Goal: Information Seeking & Learning: Learn about a topic

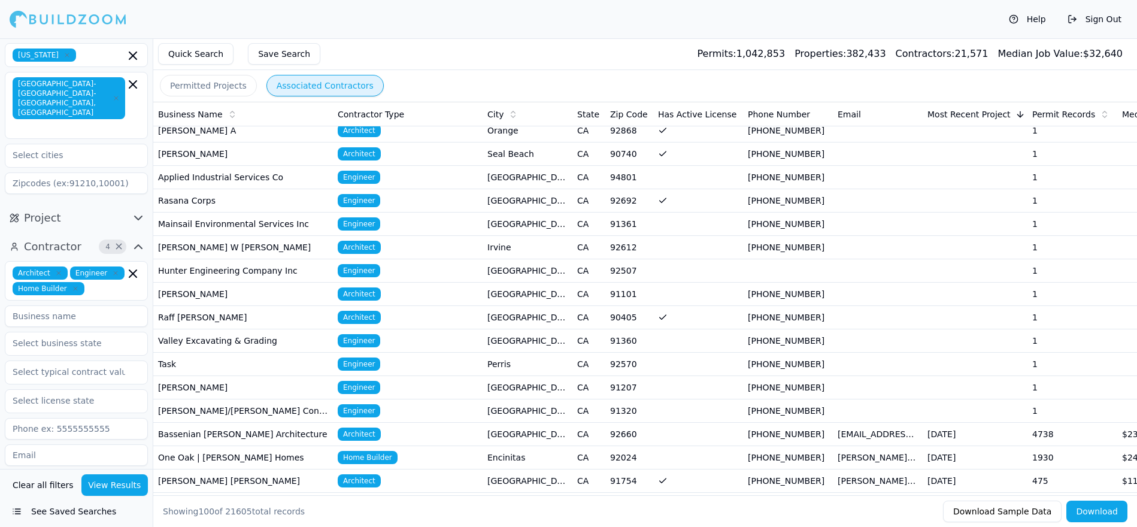
scroll to position [214, 0]
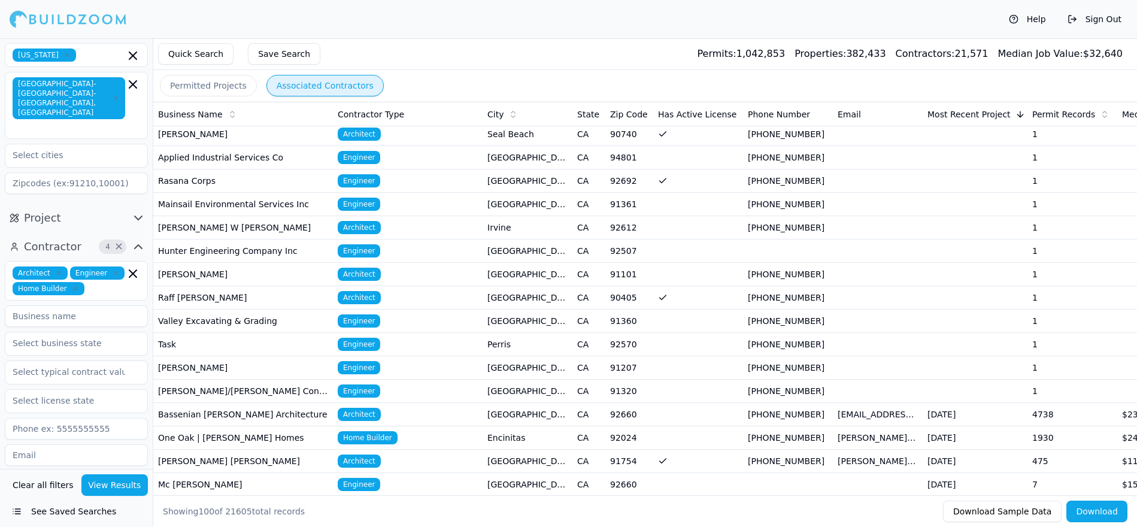
click at [281, 280] on td "[PERSON_NAME]" at bounding box center [243, 274] width 180 height 23
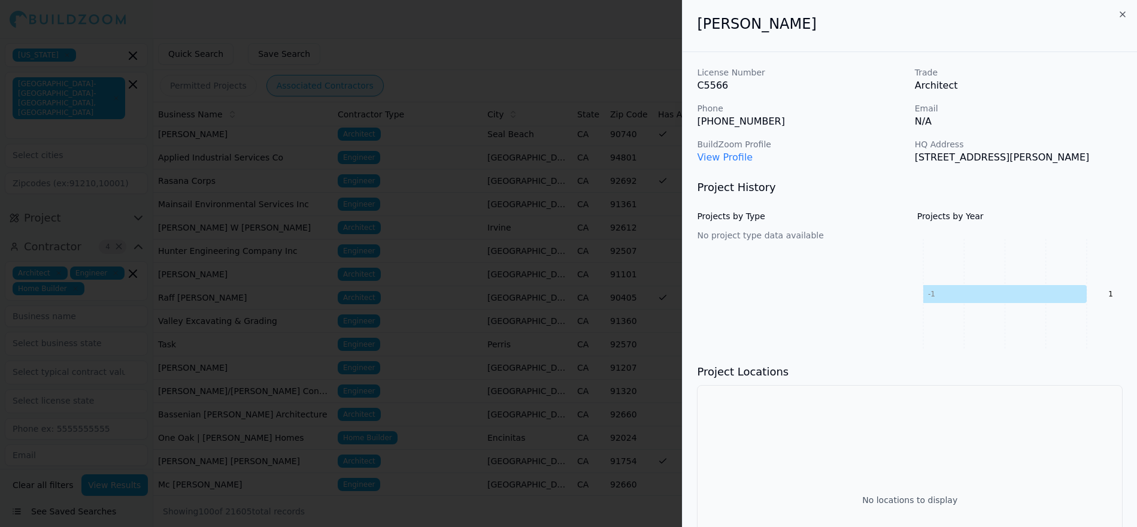
click at [1125, 10] on icon "button" at bounding box center [1123, 15] width 10 height 10
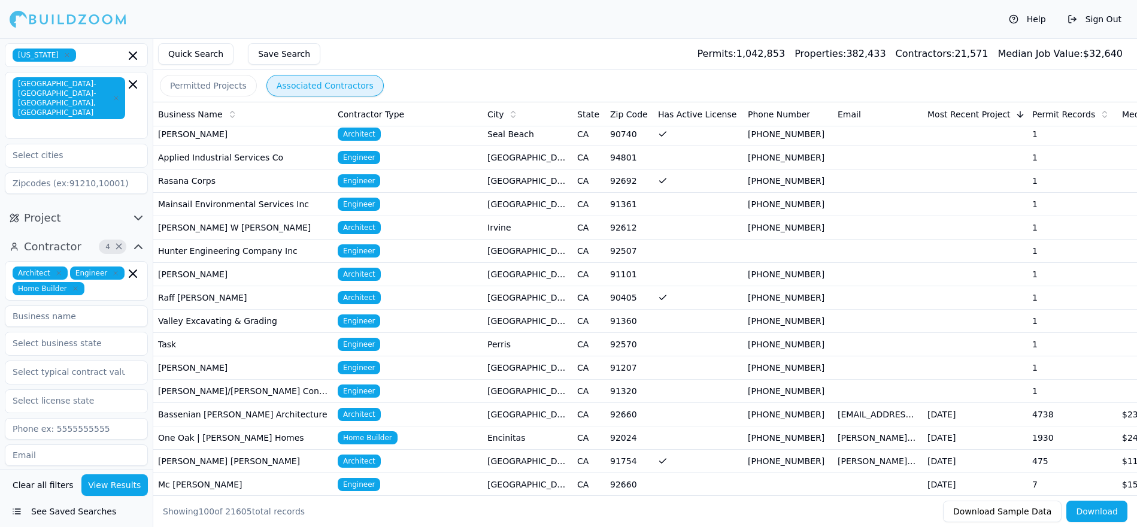
click at [235, 296] on td "Raff [PERSON_NAME]" at bounding box center [243, 297] width 180 height 23
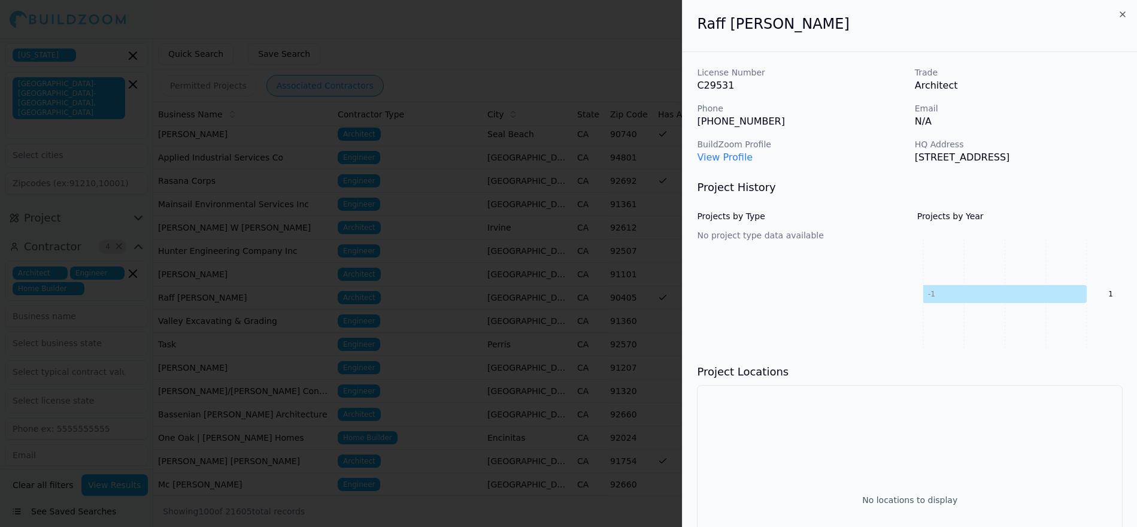
click at [70, 410] on div at bounding box center [568, 263] width 1137 height 527
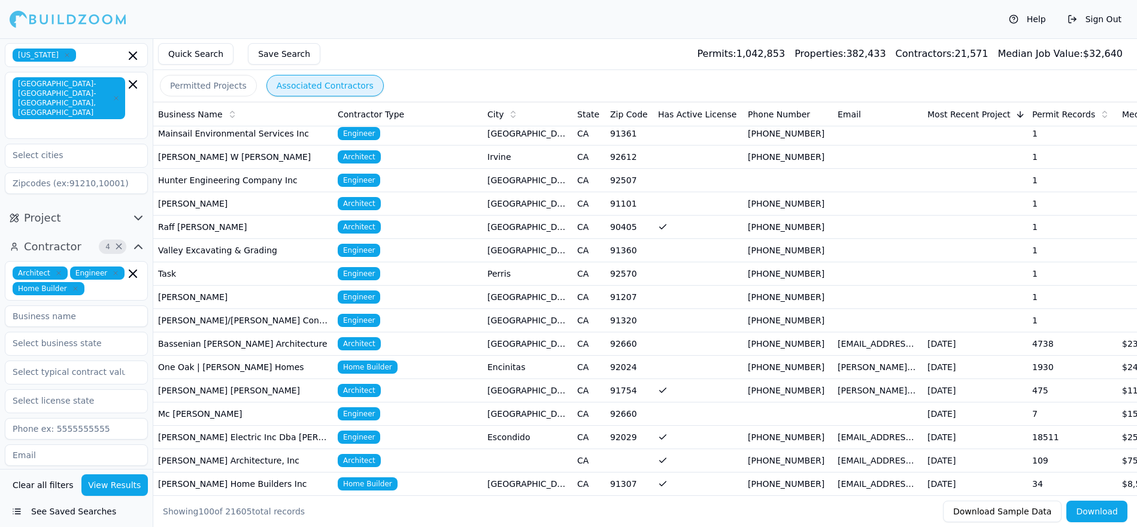
scroll to position [287, 0]
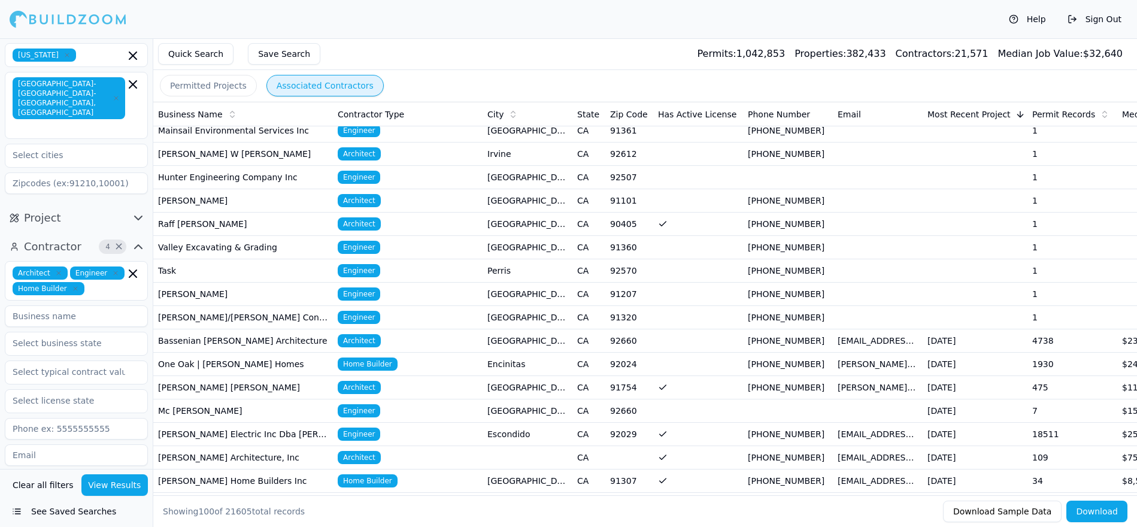
click at [265, 370] on td "One Oak | [PERSON_NAME] Homes" at bounding box center [243, 364] width 180 height 23
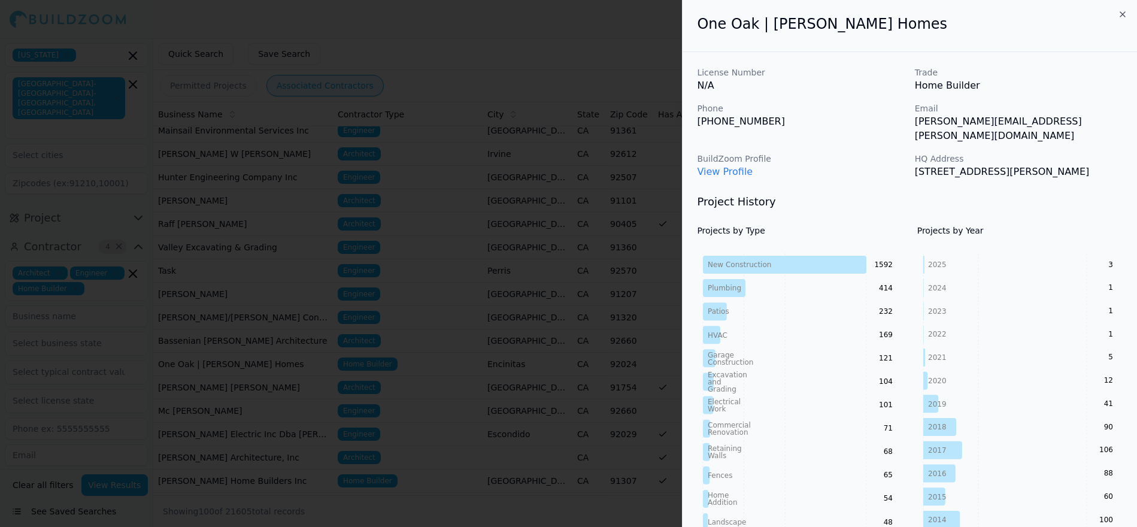
click at [668, 67] on div at bounding box center [568, 263] width 1137 height 527
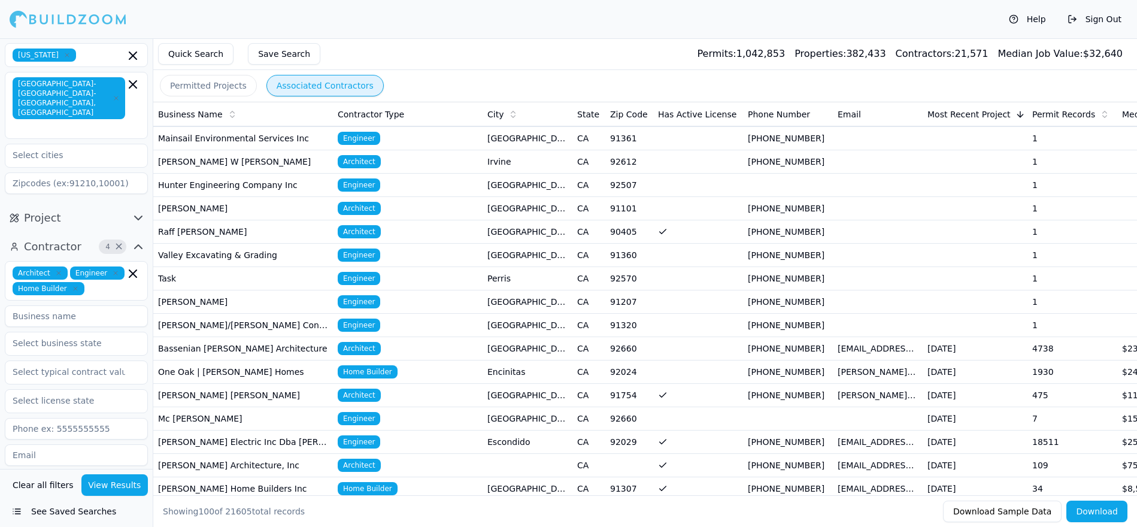
scroll to position [279, 0]
click at [238, 228] on td "Raff [PERSON_NAME]" at bounding box center [243, 232] width 180 height 23
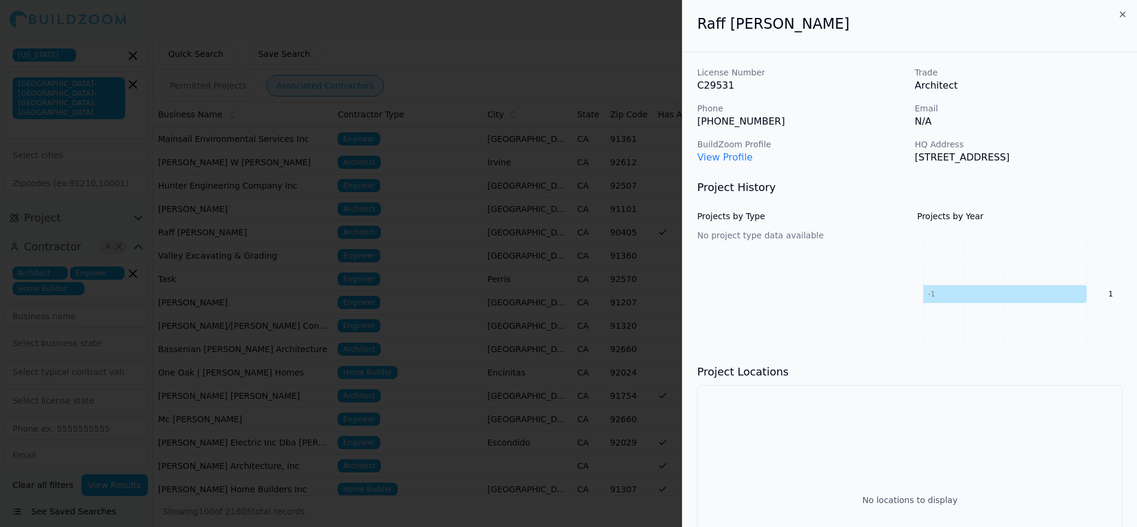
click at [1122, 10] on icon "button" at bounding box center [1123, 15] width 10 height 10
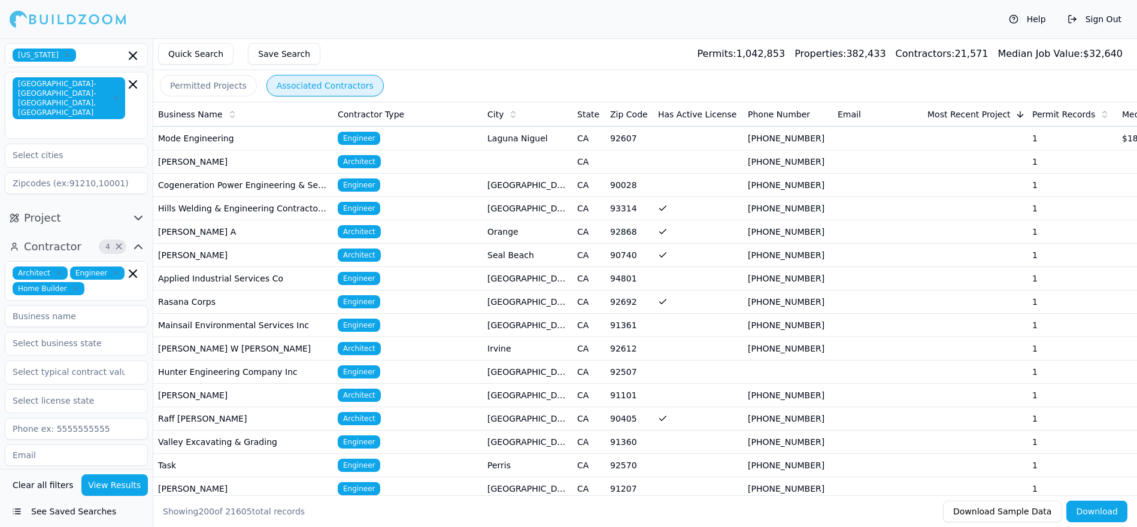
scroll to position [2498, 0]
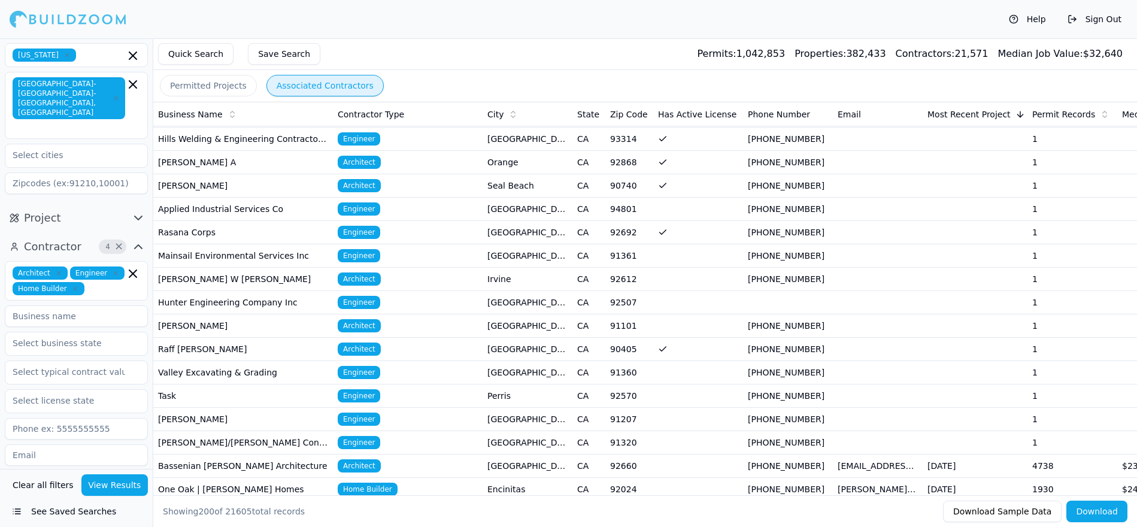
click at [115, 270] on icon "button" at bounding box center [115, 273] width 7 height 7
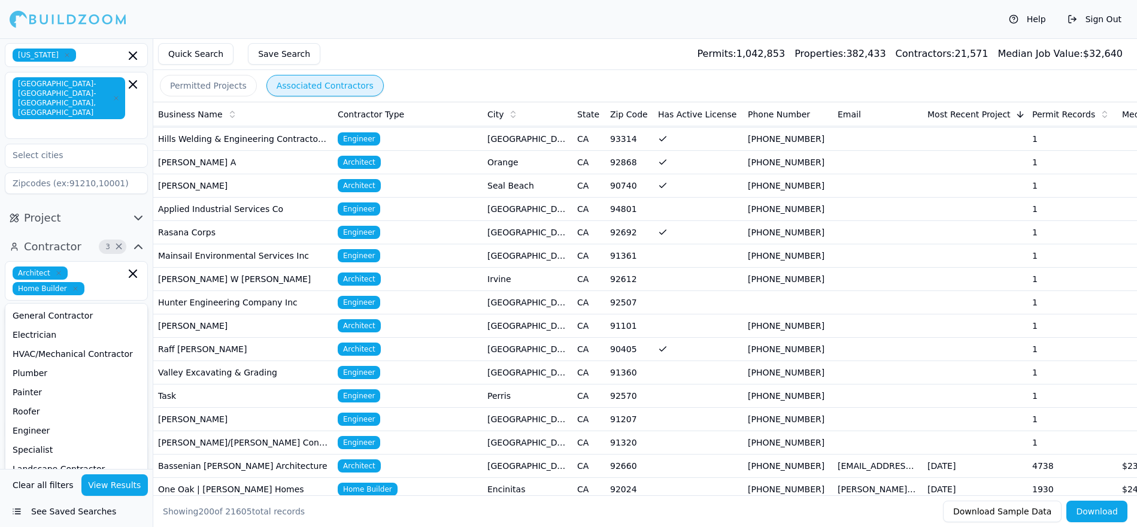
click at [139, 492] on button "View Results" at bounding box center [114, 485] width 67 height 22
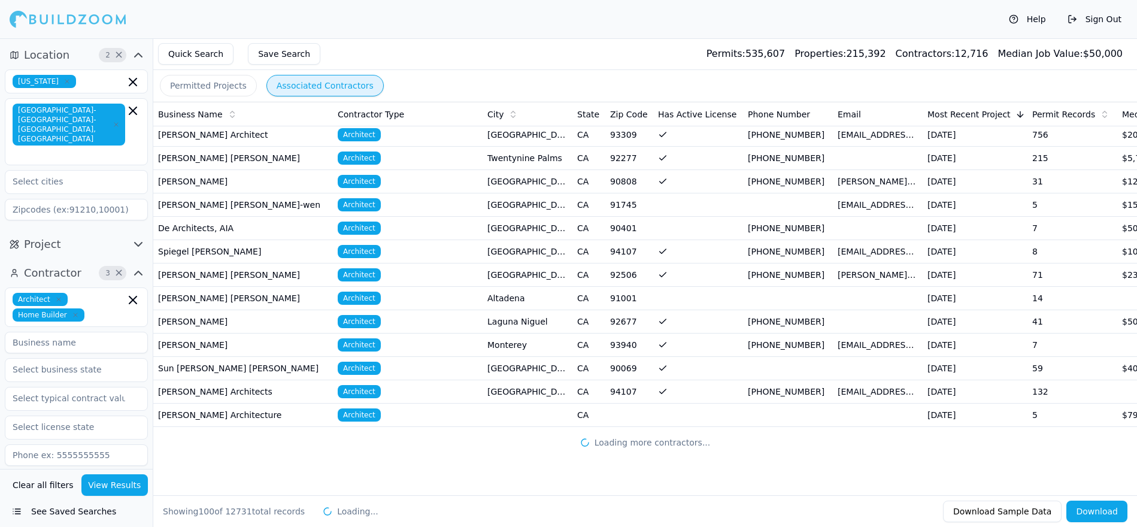
scroll to position [2045, 0]
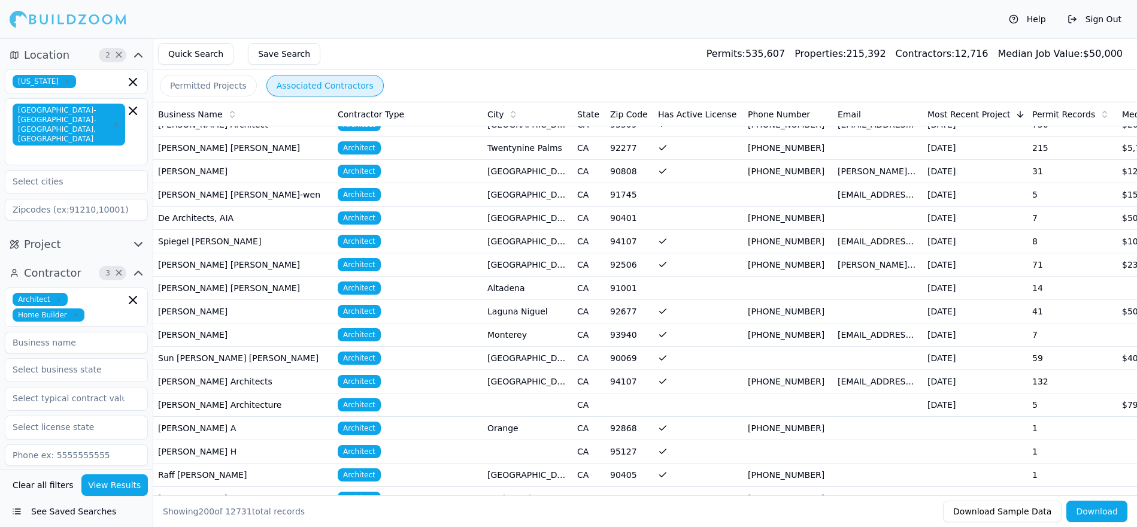
click at [244, 384] on td "[PERSON_NAME] Architects" at bounding box center [243, 381] width 180 height 23
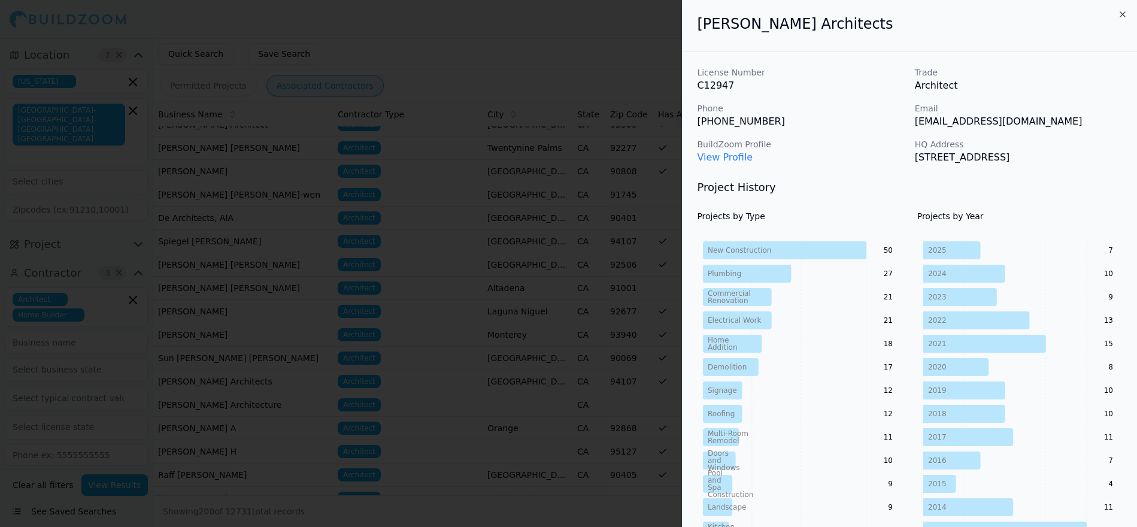
click at [275, 326] on div at bounding box center [568, 263] width 1137 height 527
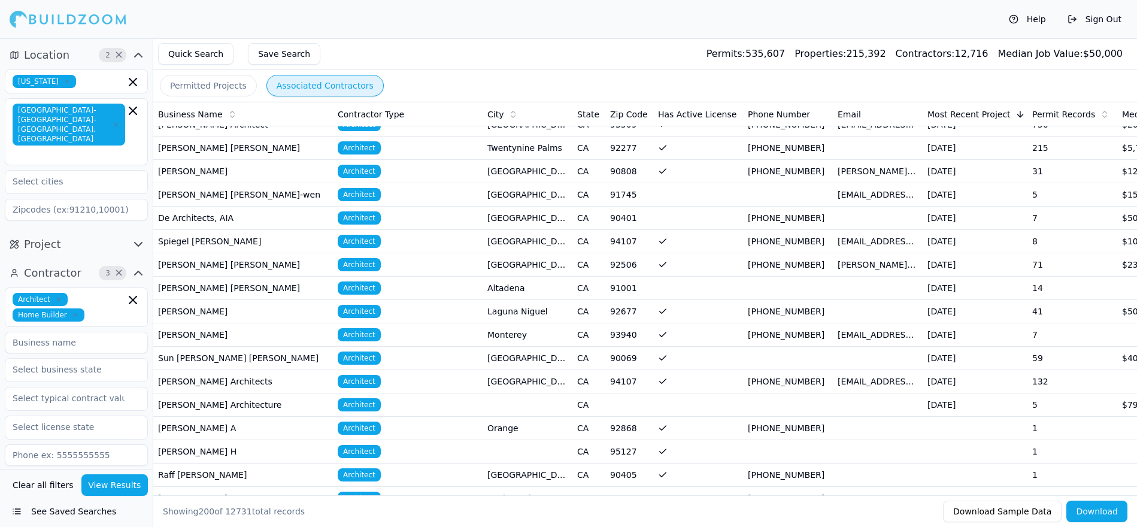
click at [265, 309] on td "[PERSON_NAME]" at bounding box center [243, 311] width 180 height 23
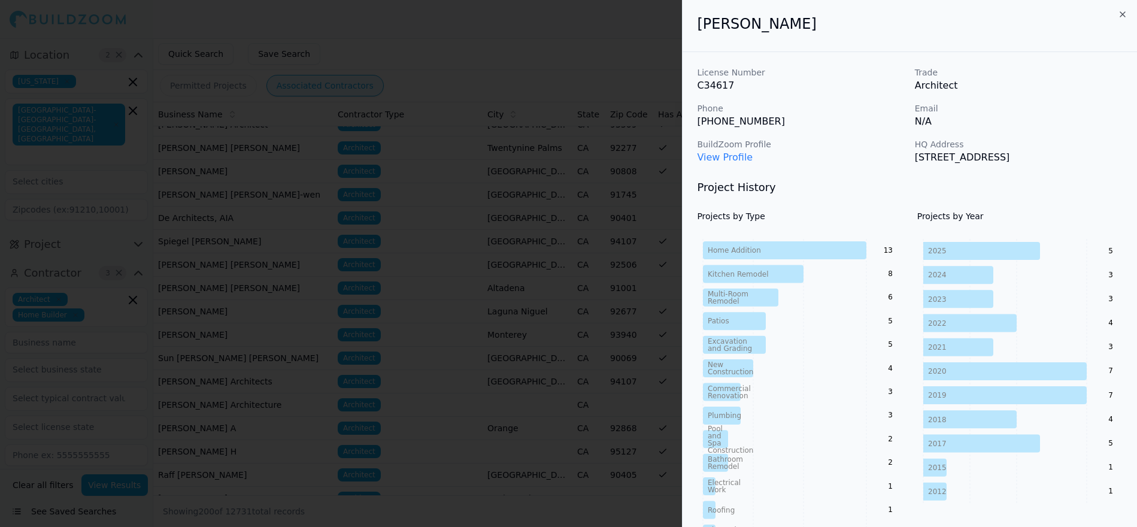
click at [545, 26] on div at bounding box center [568, 263] width 1137 height 527
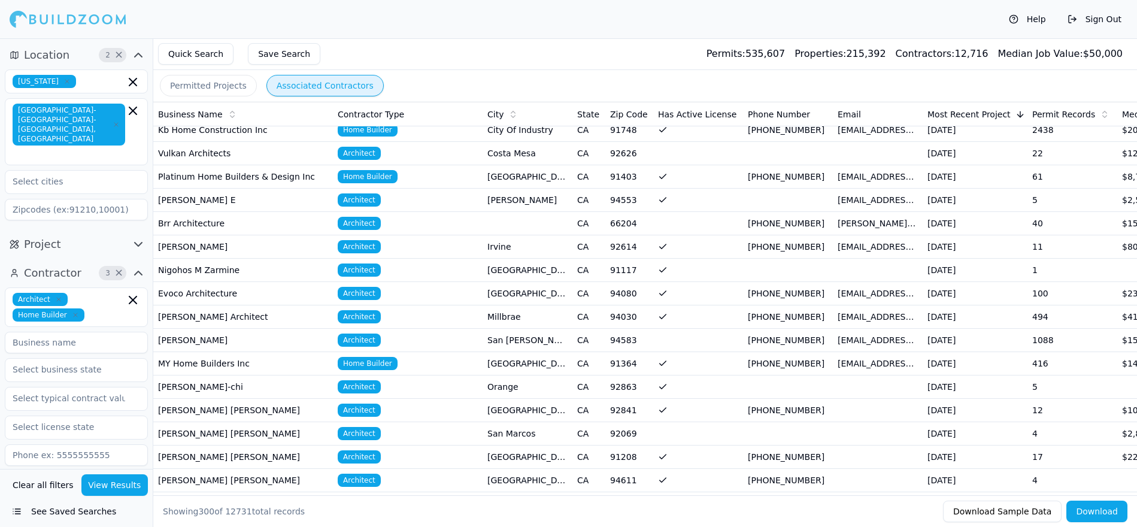
scroll to position [3957, 0]
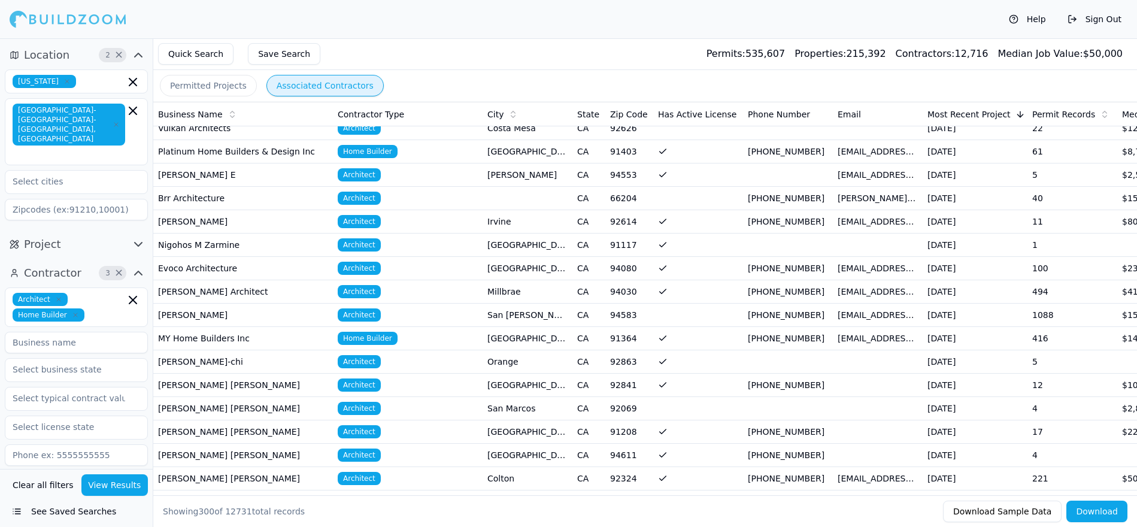
click at [74, 313] on icon "button" at bounding box center [76, 315] width 4 height 4
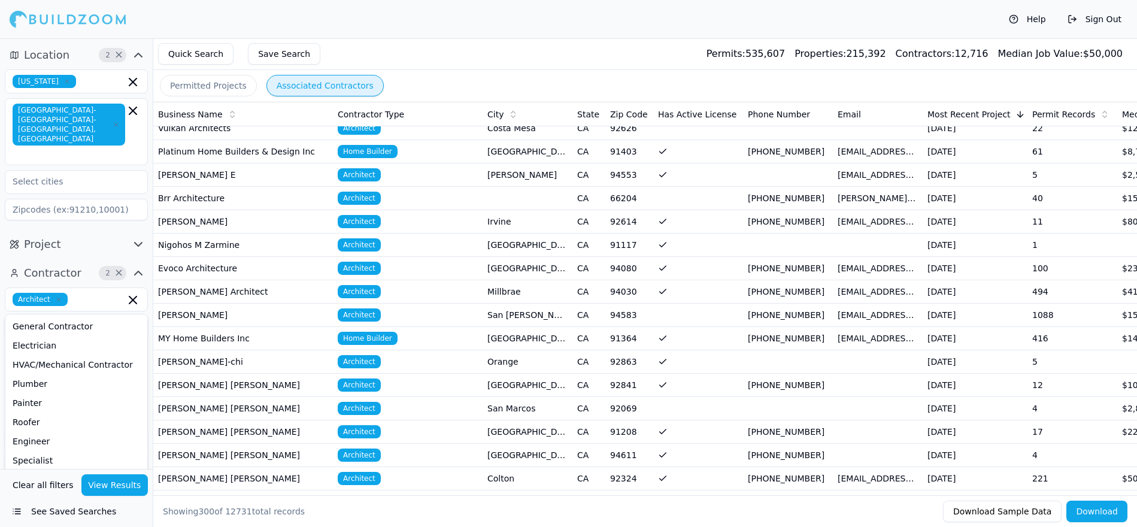
click at [126, 482] on button "View Results" at bounding box center [114, 485] width 67 height 22
